Goal: Check status

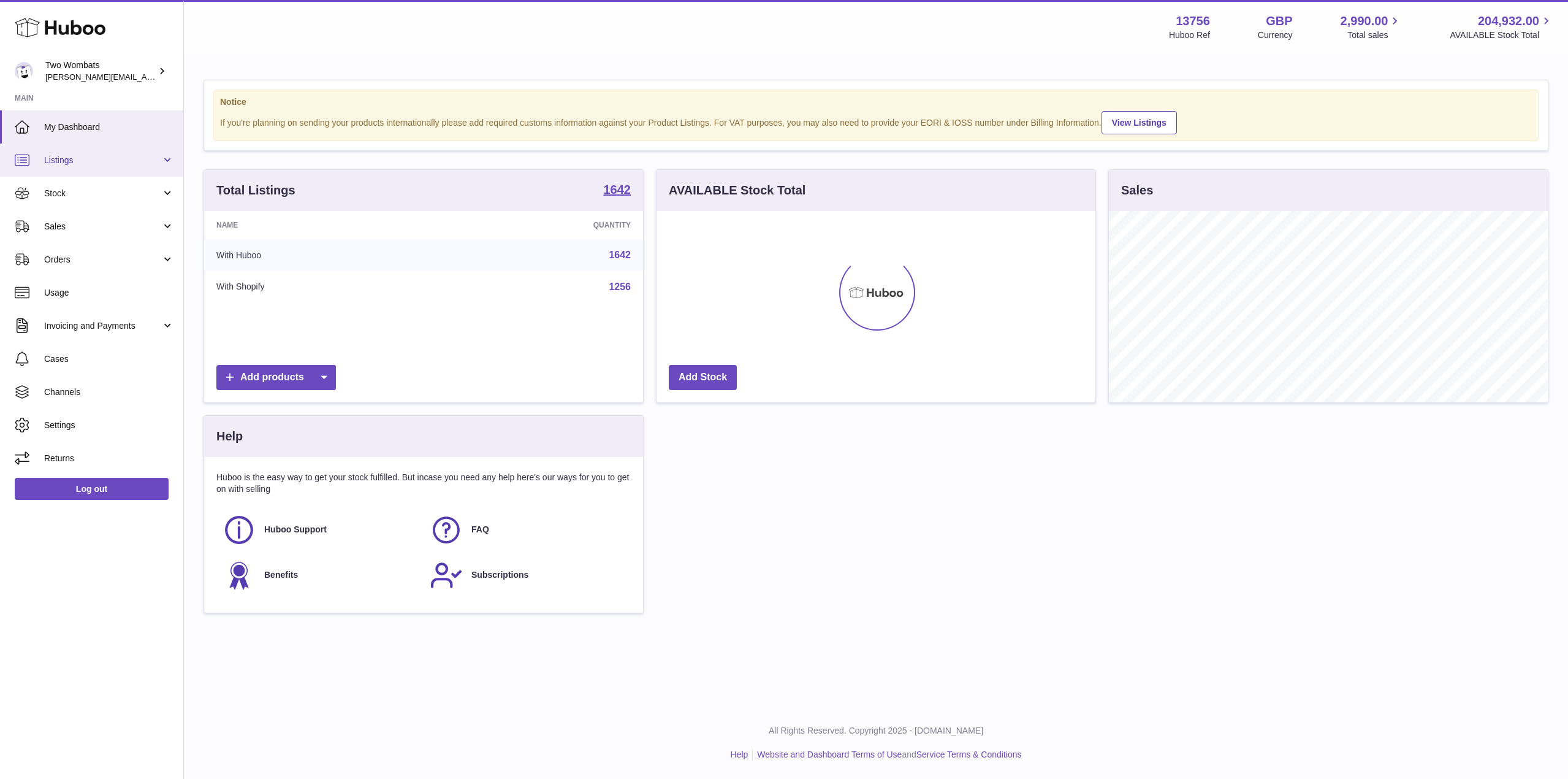
scroll to position [192, 439]
click at [169, 193] on link "Stock" at bounding box center [91, 193] width 183 height 33
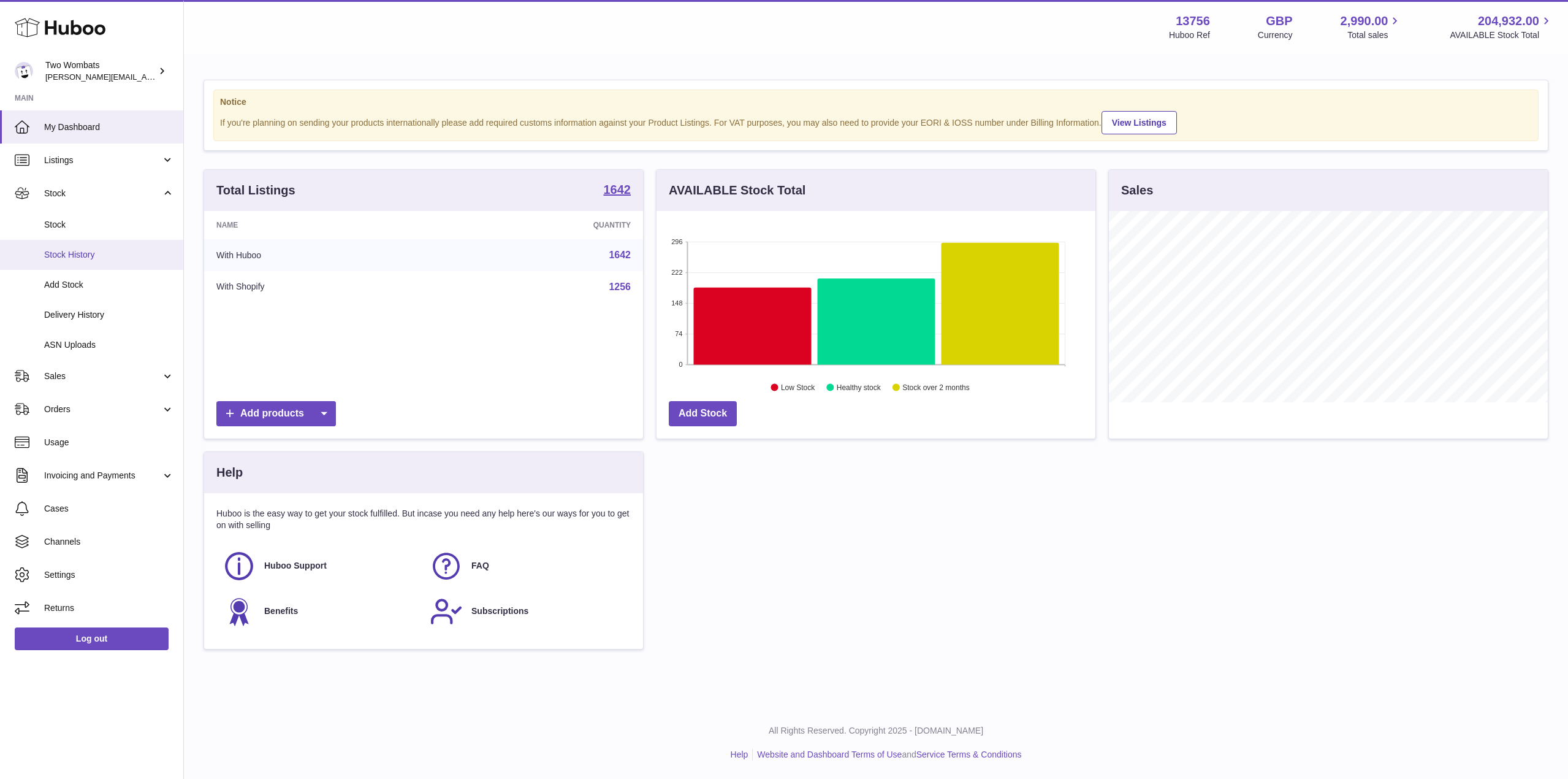
click at [92, 256] on span "Stock History" at bounding box center [109, 254] width 130 height 11
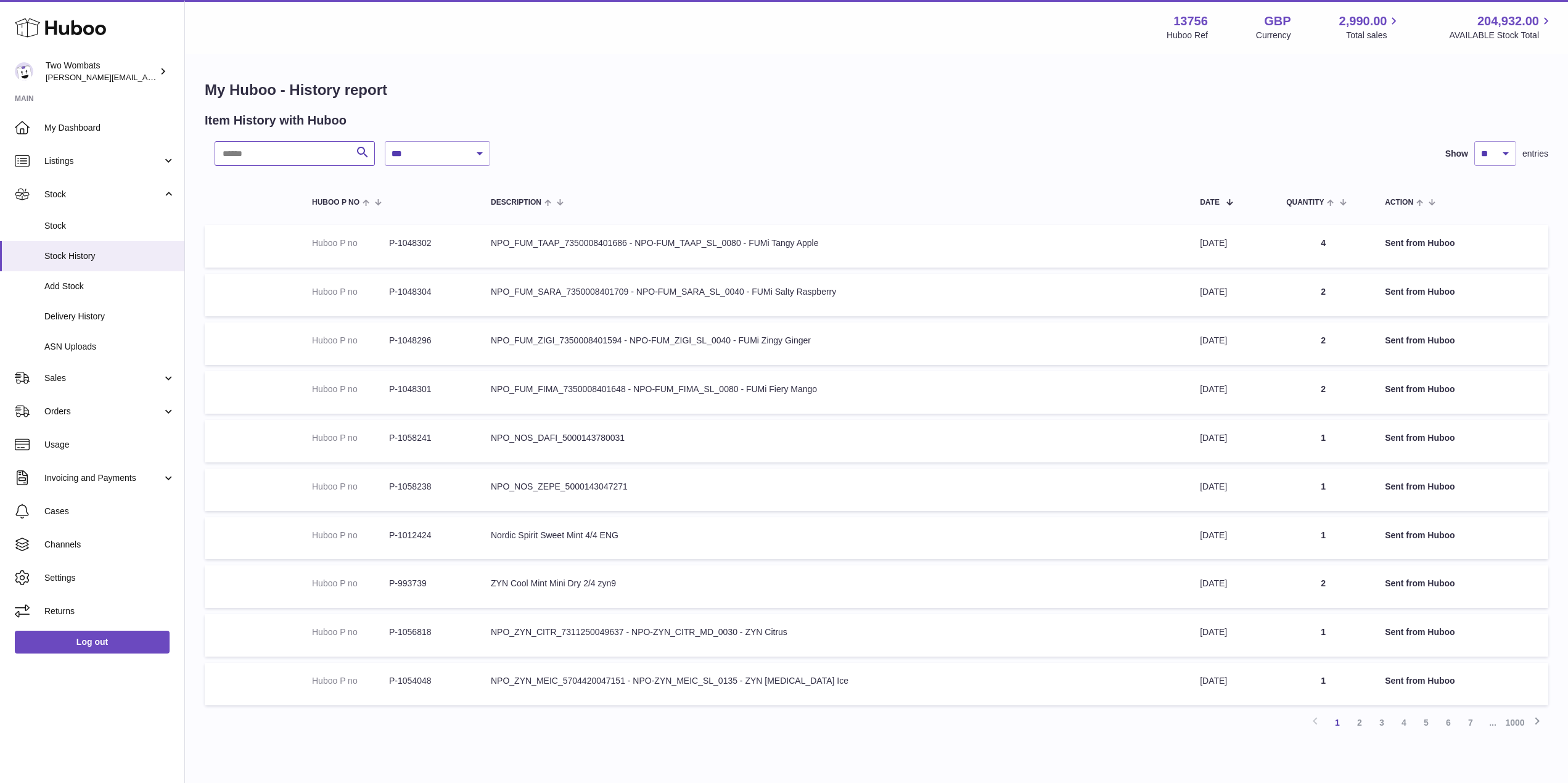
click at [287, 149] on input "text" at bounding box center [294, 153] width 160 height 25
paste input "*******"
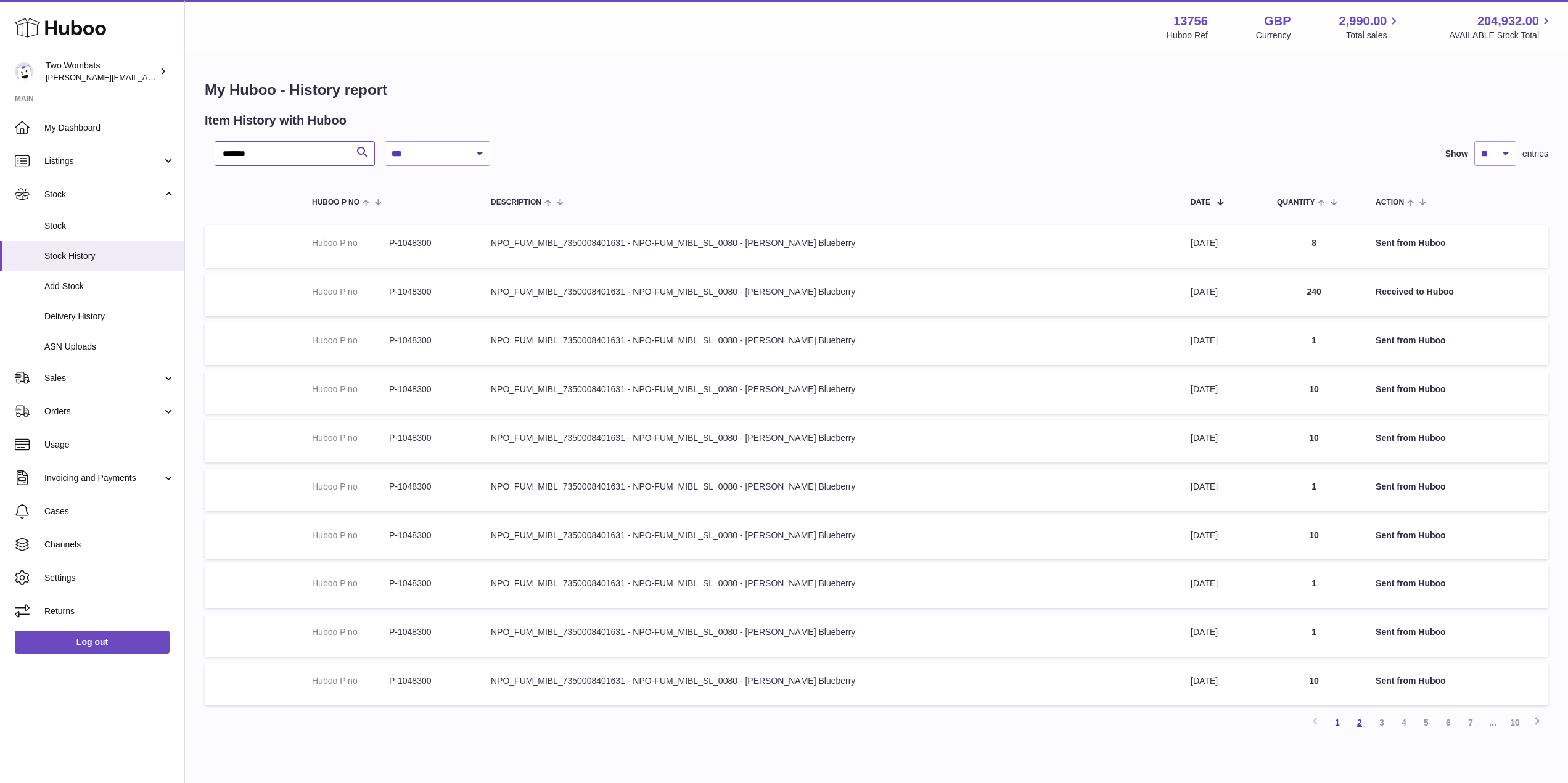
type input "*******"
click at [1365, 722] on link "2" at bounding box center [1359, 722] width 22 height 22
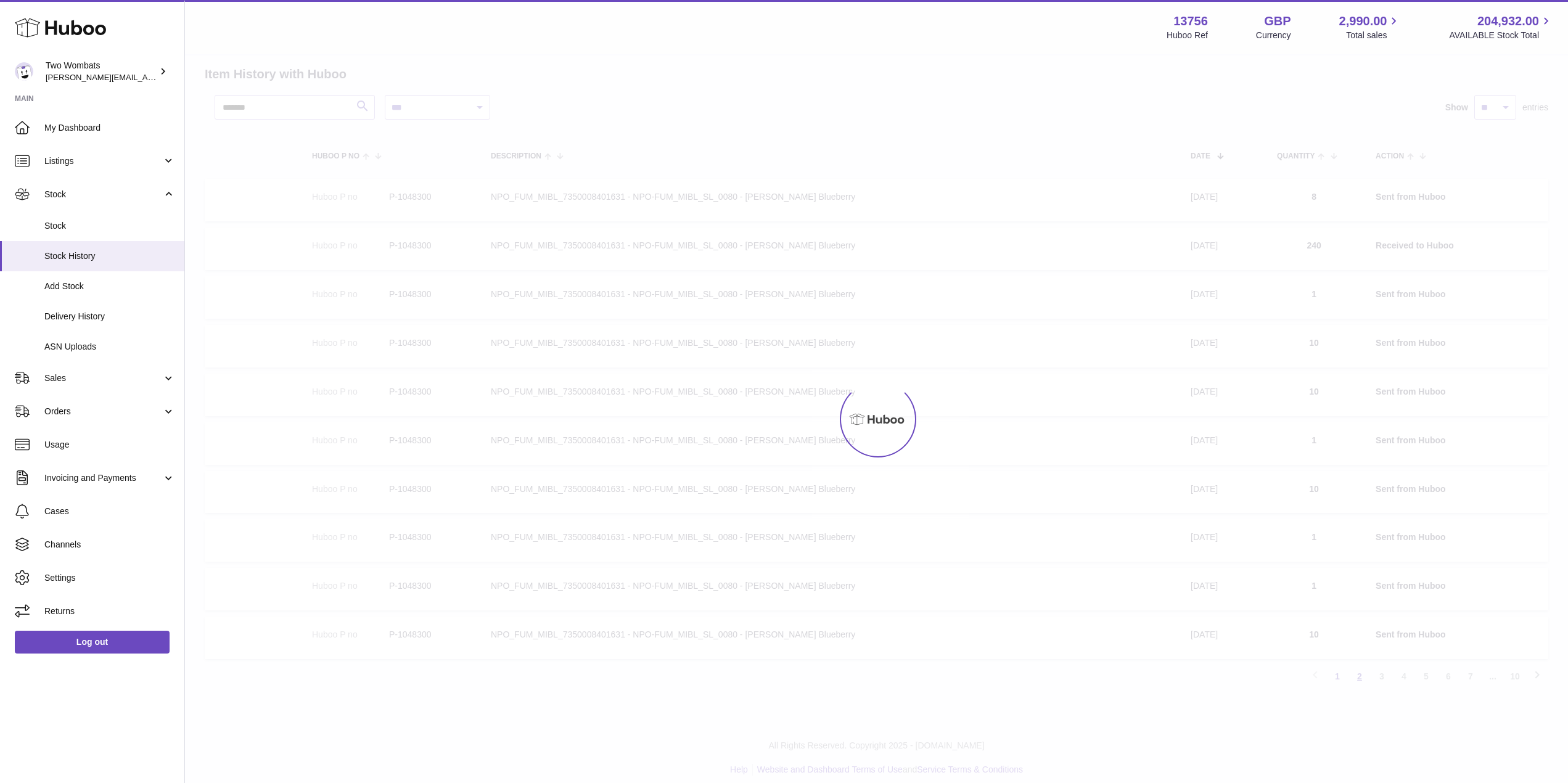
scroll to position [55, 0]
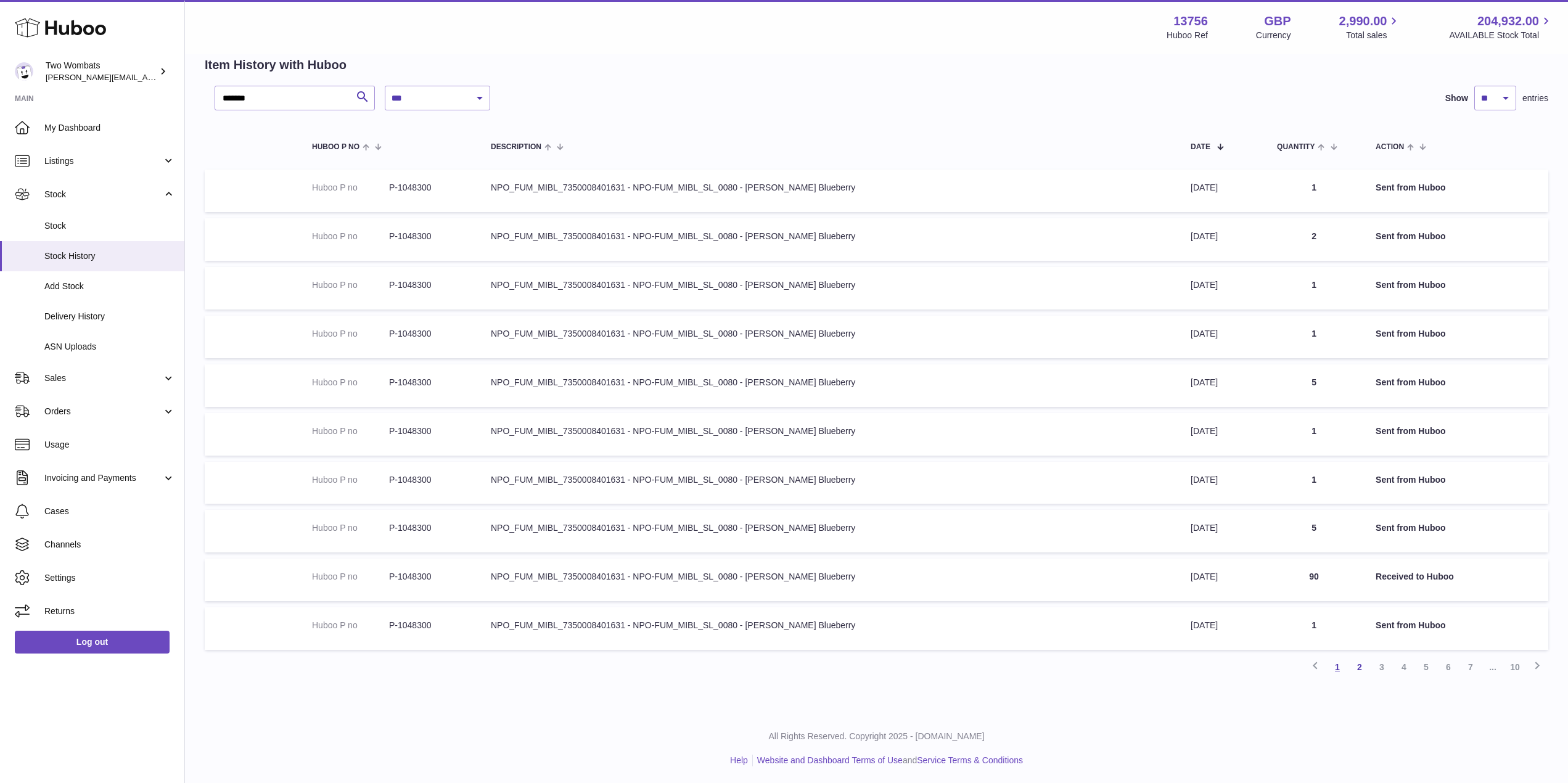
click at [1339, 670] on link "1" at bounding box center [1337, 666] width 22 height 22
click at [1356, 670] on link "2" at bounding box center [1359, 666] width 22 height 22
click at [1378, 670] on link "3" at bounding box center [1381, 666] width 22 height 22
click at [1404, 669] on link "4" at bounding box center [1403, 666] width 22 height 22
click at [1347, 668] on link "1" at bounding box center [1337, 666] width 22 height 22
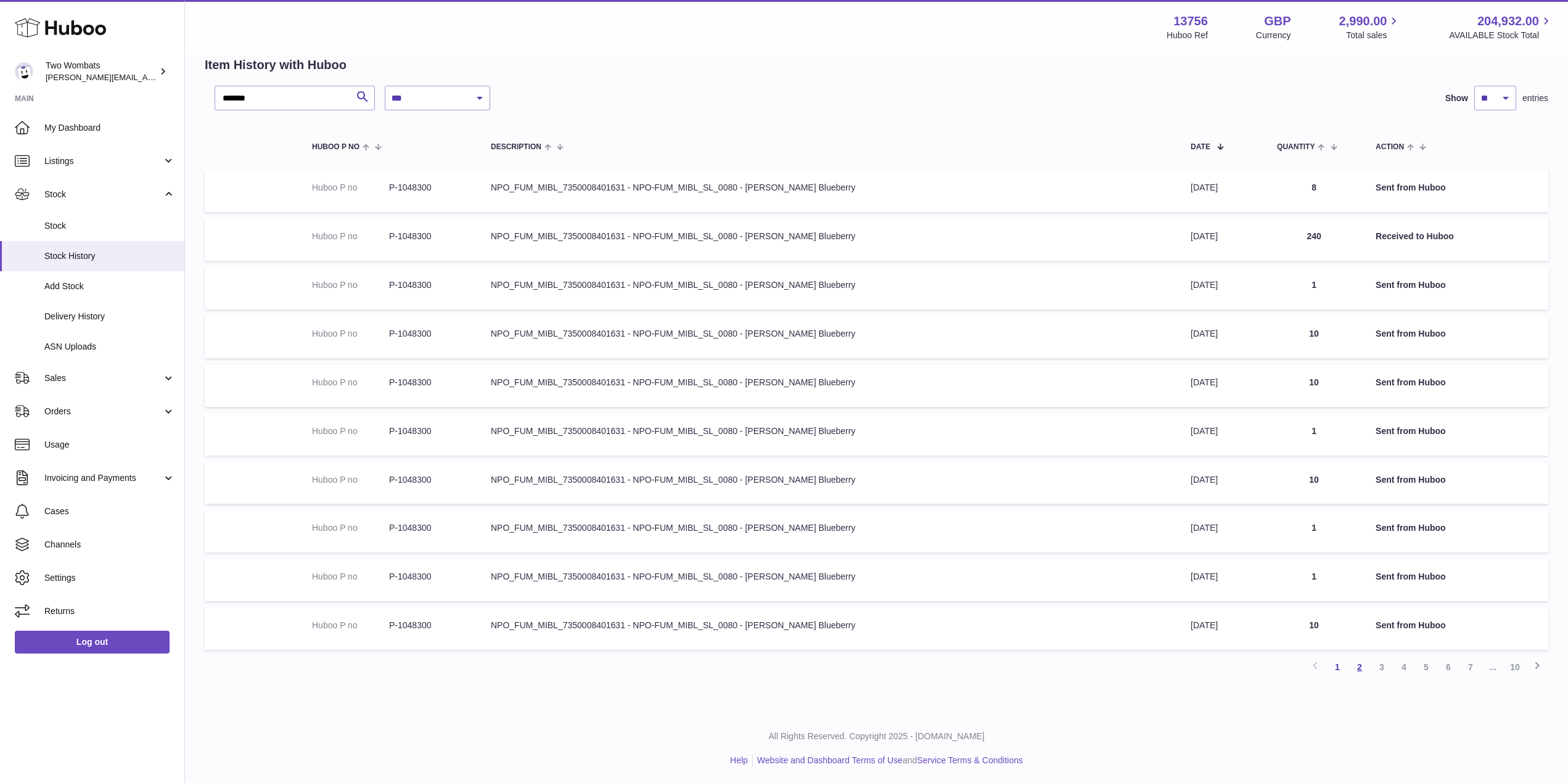
click at [1358, 668] on link "2" at bounding box center [1359, 666] width 22 height 22
click at [1379, 668] on link "3" at bounding box center [1381, 666] width 22 height 22
click at [1401, 667] on link "4" at bounding box center [1403, 666] width 22 height 22
click at [1421, 668] on link "5" at bounding box center [1425, 666] width 22 height 22
click at [1444, 668] on link "6" at bounding box center [1448, 666] width 22 height 22
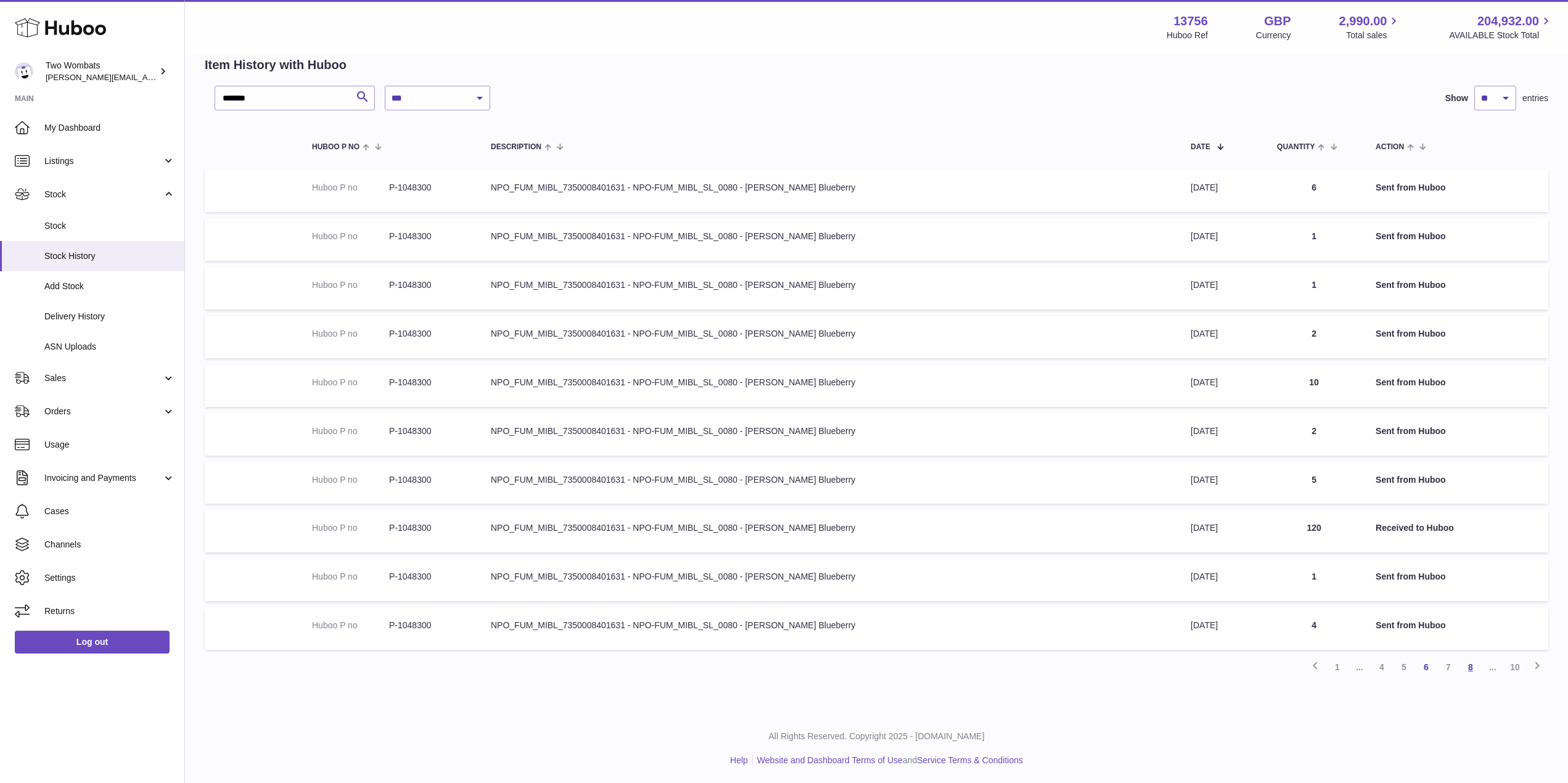
click at [1466, 669] on link "8" at bounding box center [1470, 666] width 22 height 22
